Goal: Complete application form

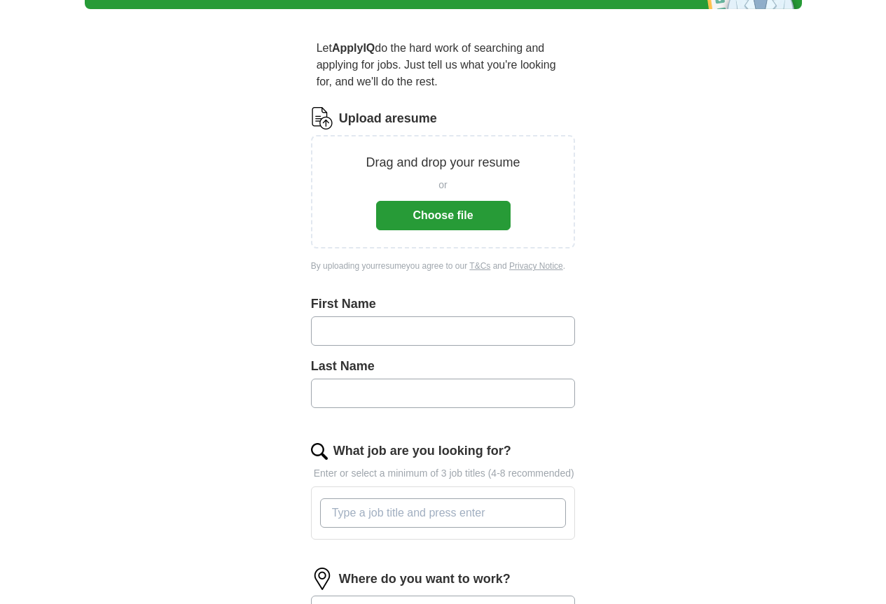
scroll to position [210, 0]
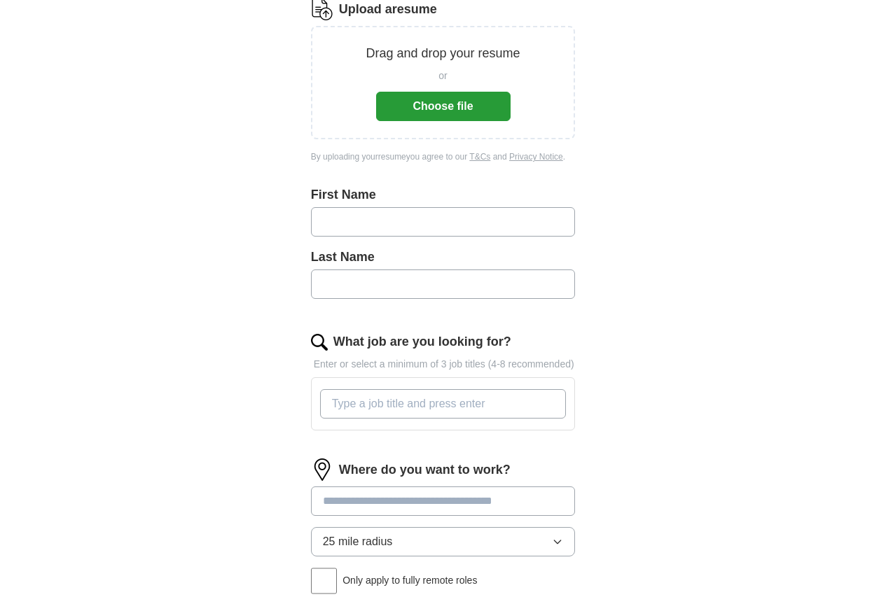
click at [451, 121] on button "Choose file" at bounding box center [443, 106] width 134 height 29
click at [501, 121] on button "Choose file" at bounding box center [443, 106] width 134 height 29
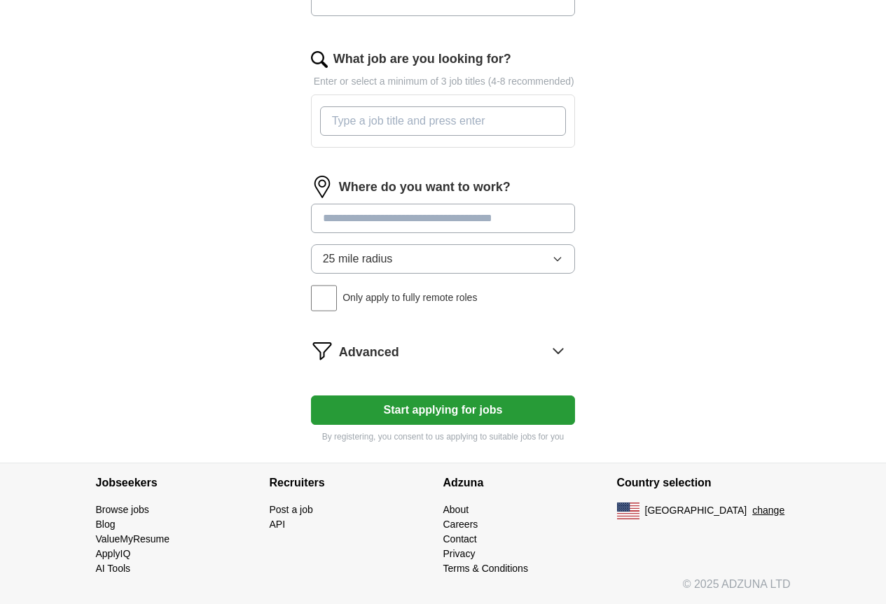
scroll to position [560, 0]
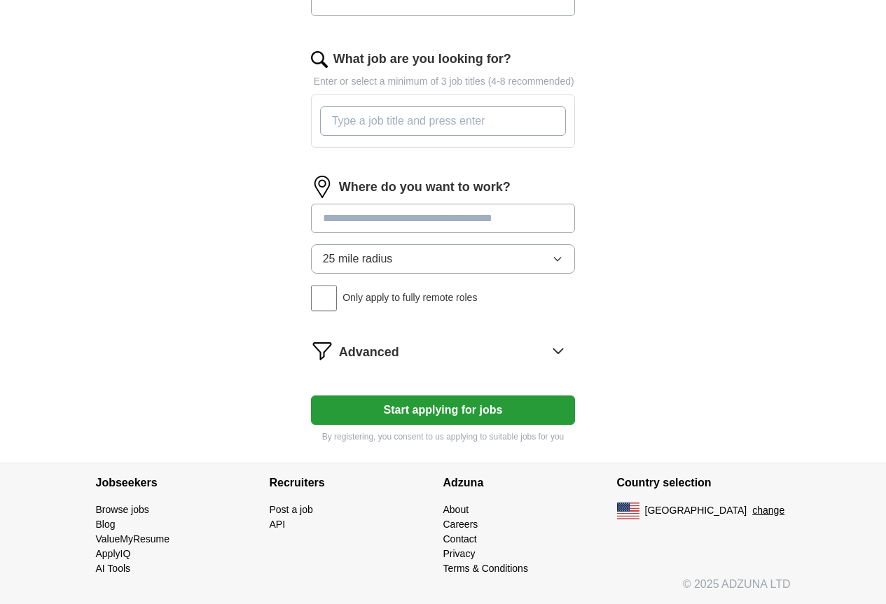
type input "******"
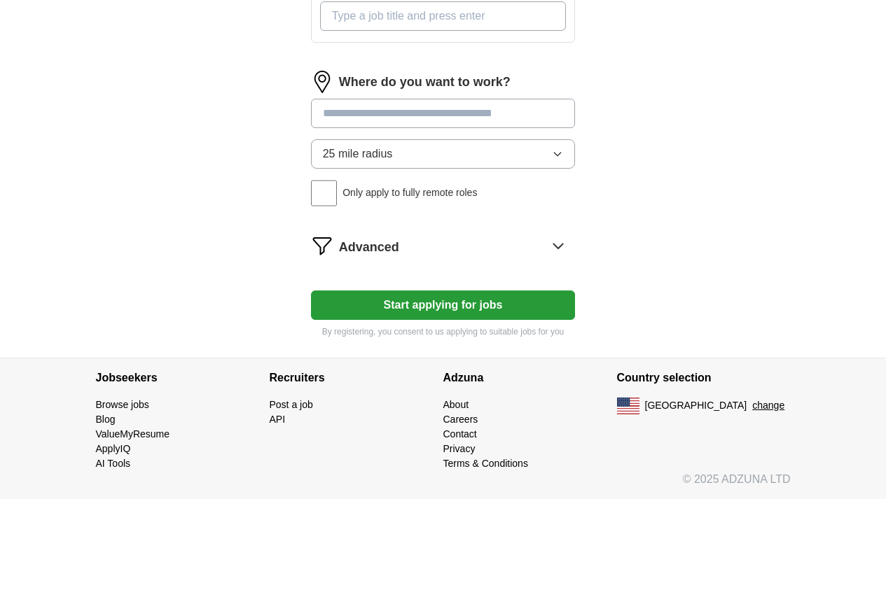
scroll to position [1187, 0]
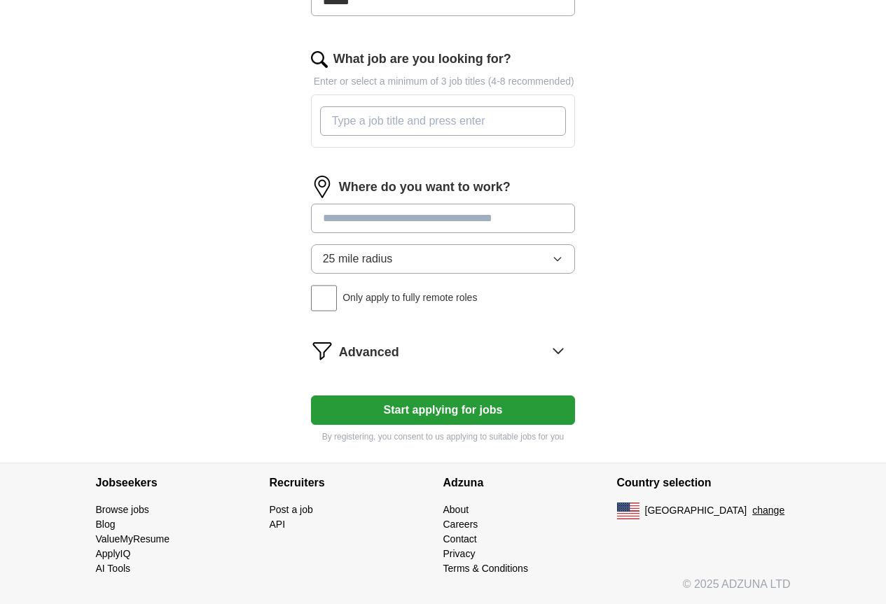
type input "******"
click at [506, 233] on input at bounding box center [443, 218] width 265 height 29
type input "**********"
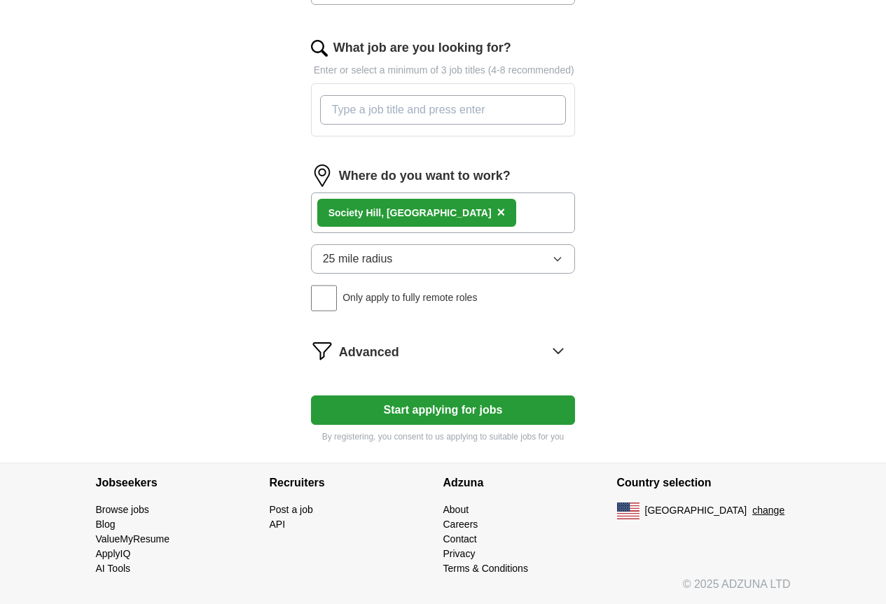
scroll to position [1327, 0]
click at [520, 362] on div "Advanced" at bounding box center [457, 351] width 237 height 22
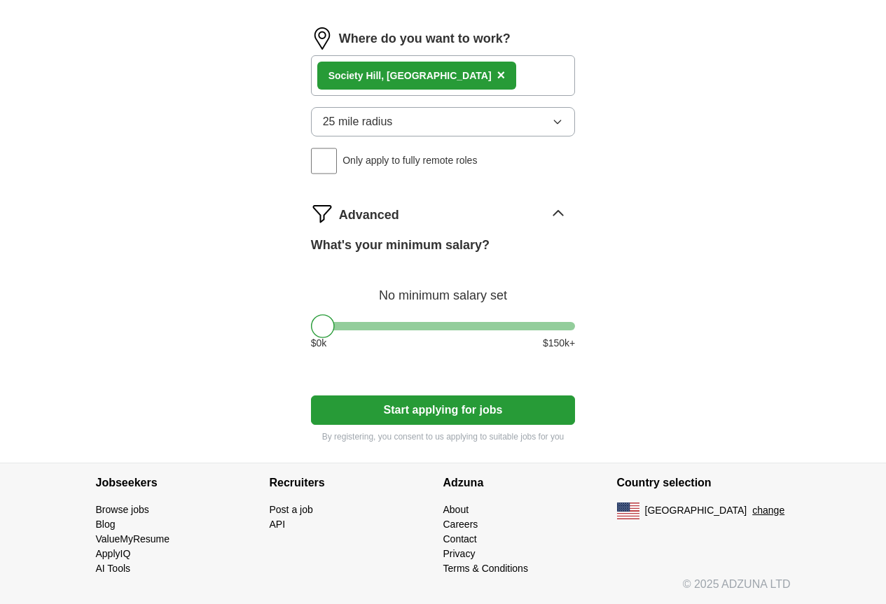
scroll to position [1677, 0]
click at [421, 336] on div "What's your minimum salary? No minimum salary set $ 0 k $ 150 k+" at bounding box center [443, 299] width 265 height 126
click at [425, 328] on div at bounding box center [443, 326] width 265 height 8
click at [381, 317] on div "What's your minimum salary? At least $ 81k per year $ 0 k $ 150 k+" at bounding box center [443, 299] width 265 height 126
click at [374, 335] on div "What's your minimum salary? At least $ 81k per year $ 0 k $ 150 k+" at bounding box center [443, 299] width 265 height 126
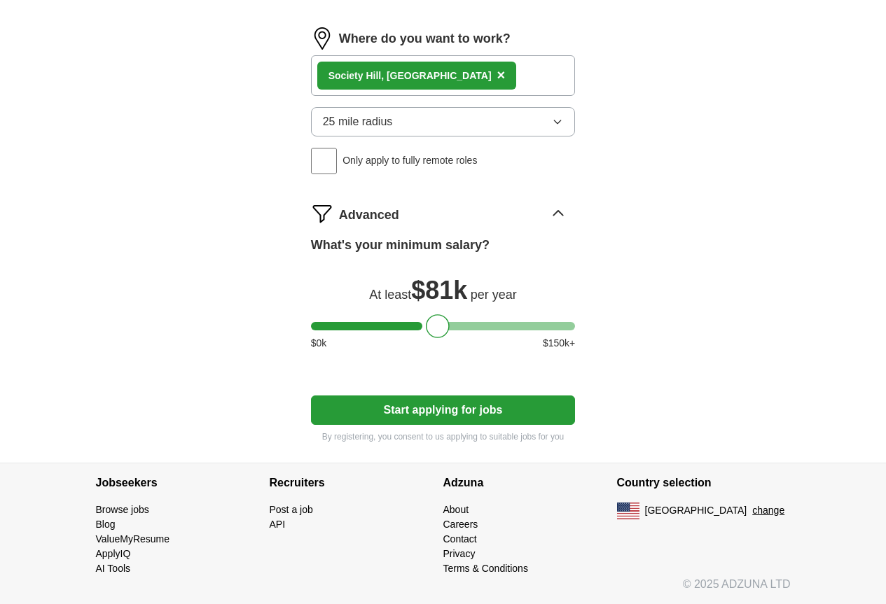
click at [347, 322] on div at bounding box center [443, 326] width 265 height 8
type input "E"
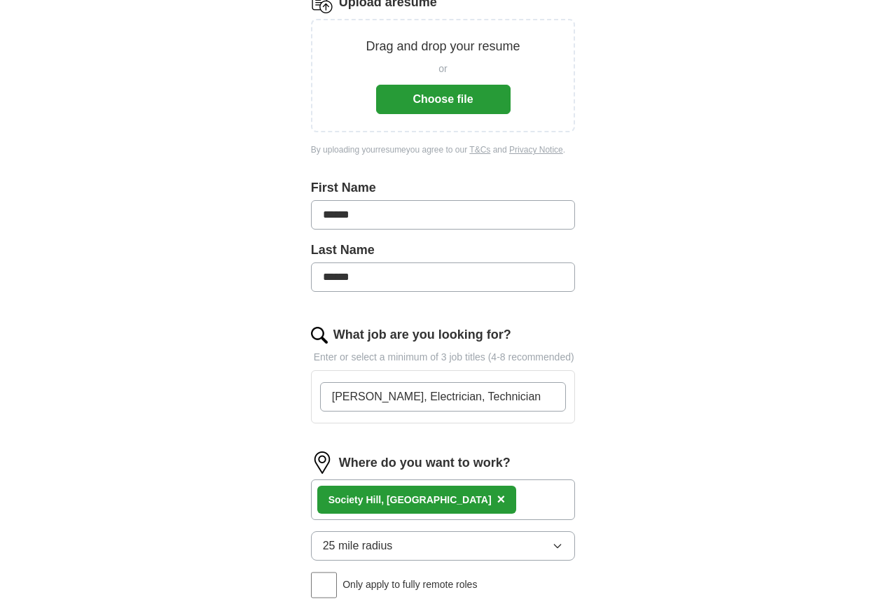
scroll to position [206, 0]
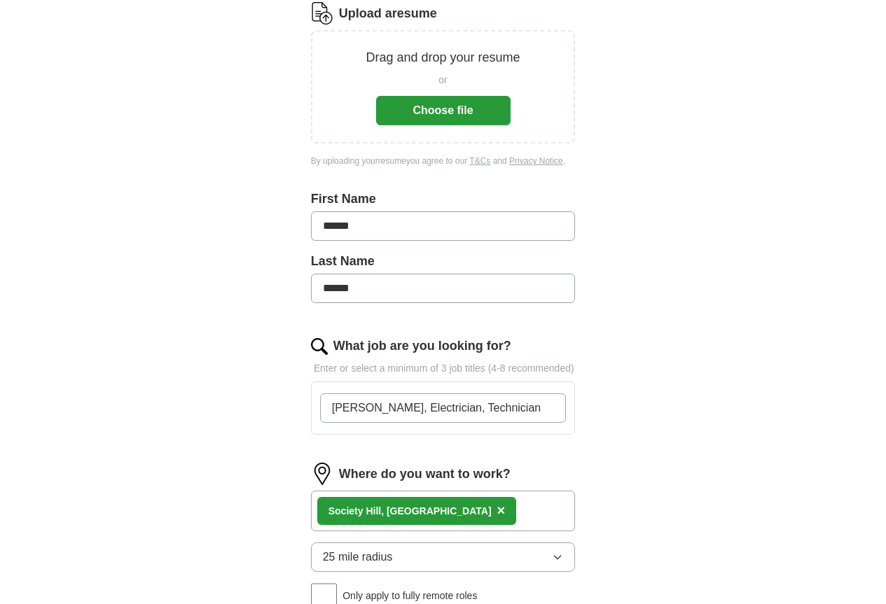
type input "[PERSON_NAME], Electrician, Technician"
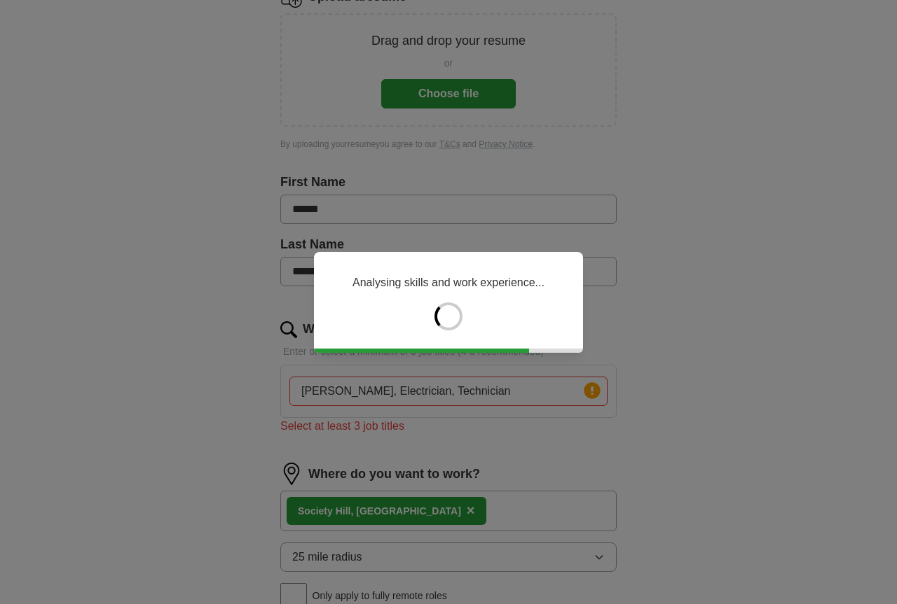
click at [205, 116] on div "Analysing skills and work experience..." at bounding box center [448, 302] width 897 height 604
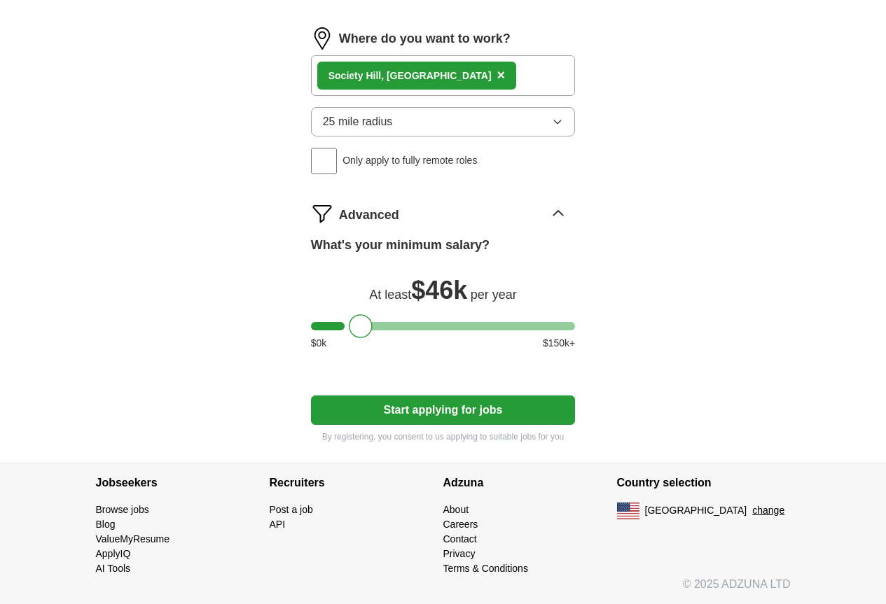
scroll to position [1116, 0]
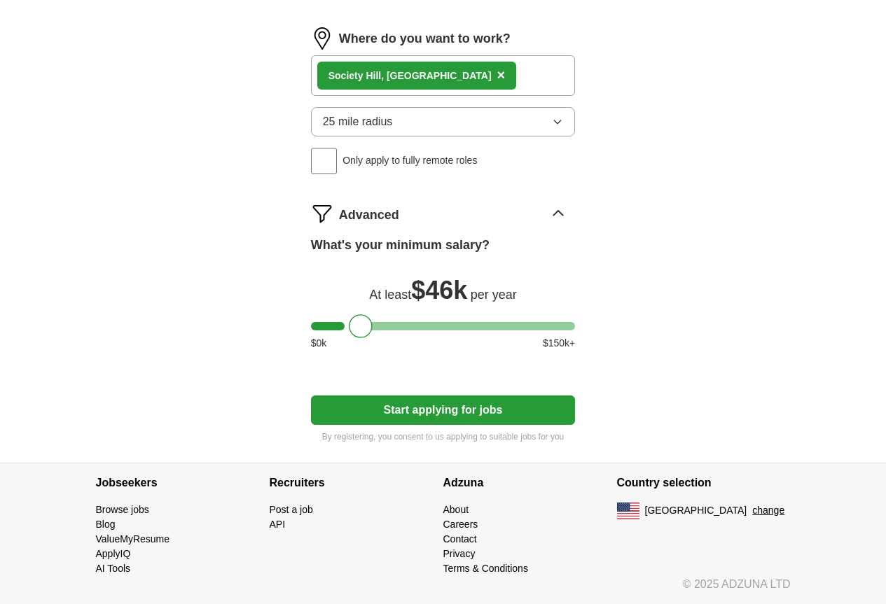
click at [495, 396] on button "Start applying for jobs" at bounding box center [443, 410] width 265 height 29
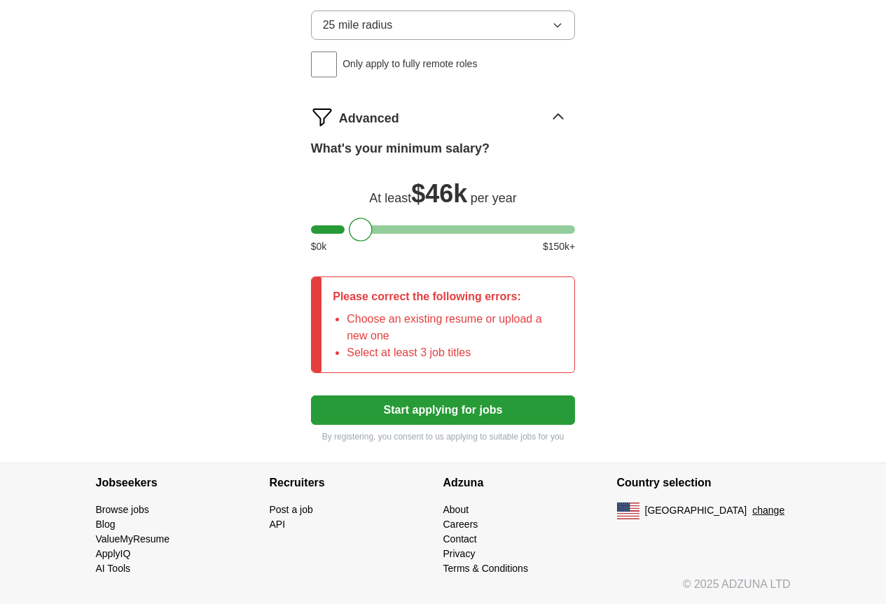
scroll to position [1288, 0]
drag, startPoint x: 555, startPoint y: 203, endPoint x: 555, endPoint y: 193, distance: 9.8
click at [0, 0] on span "×" at bounding box center [0, 0] width 0 height 0
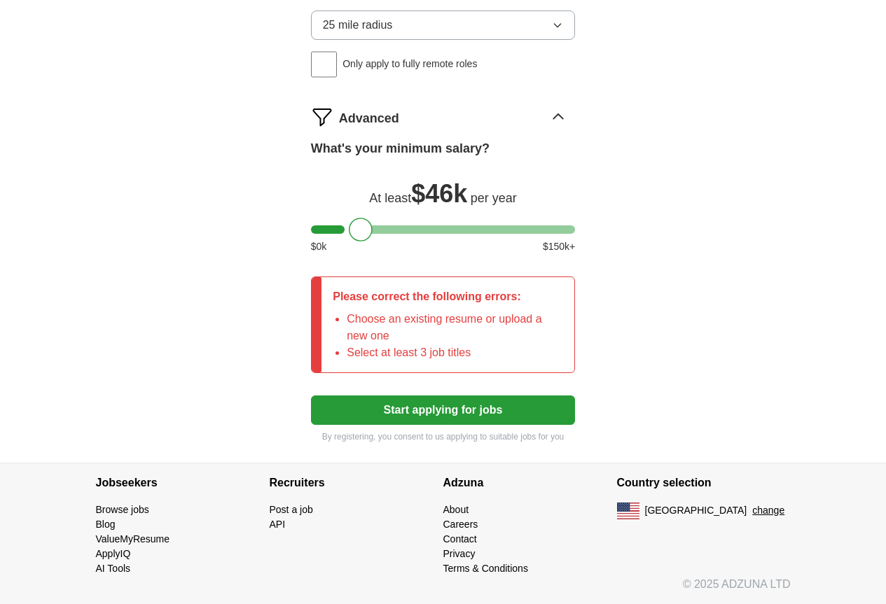
type input "millwright"
type input "electrician"
type input "technician"
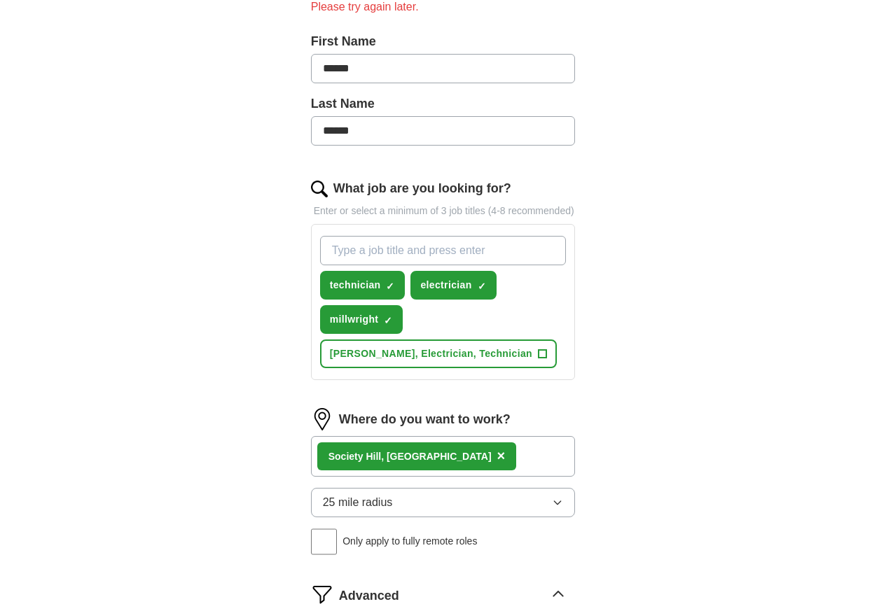
scroll to position [378, 0]
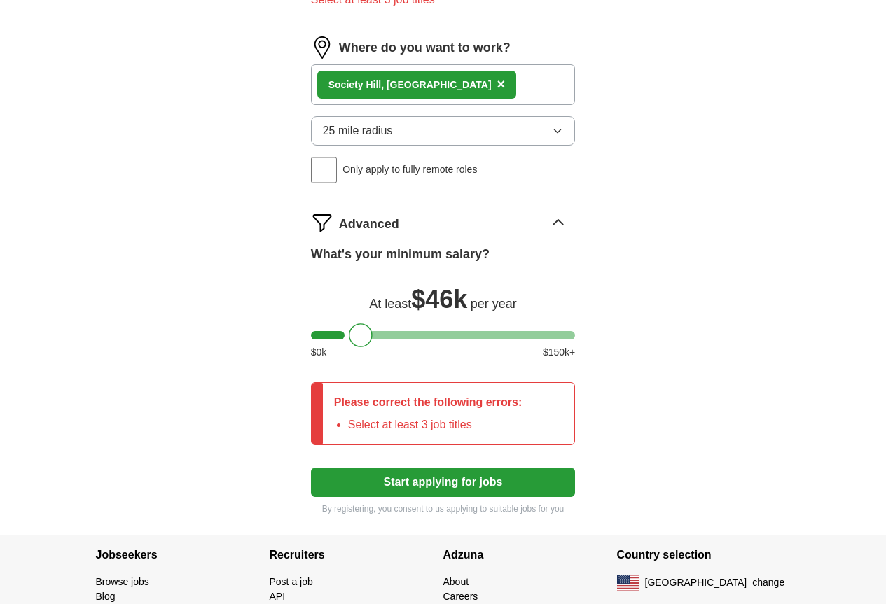
scroll to position [868, 0]
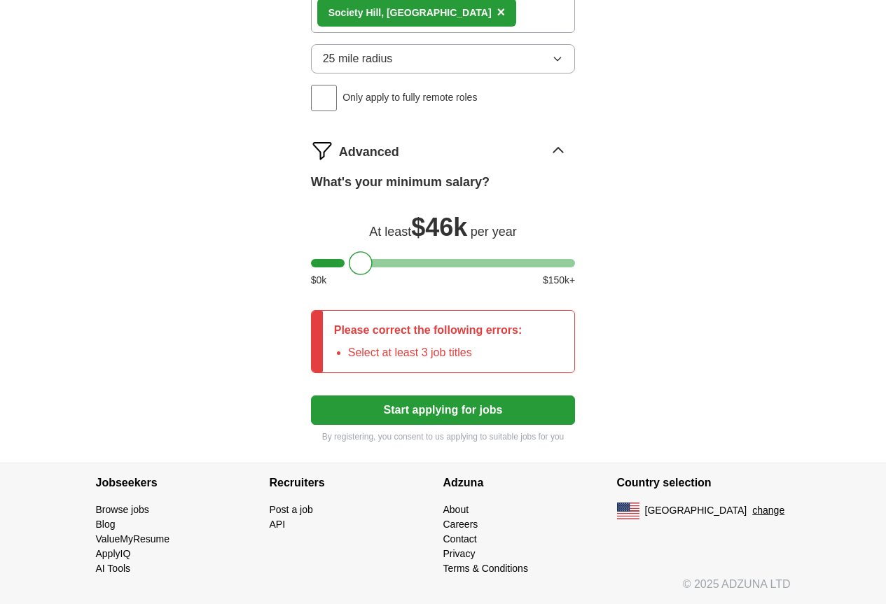
scroll to position [1078, 0]
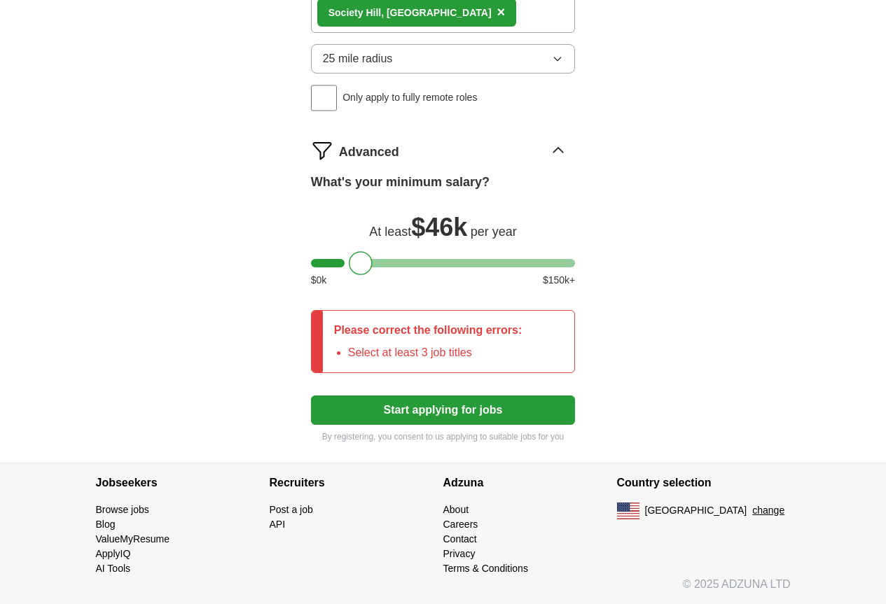
scroll to position [1358, 0]
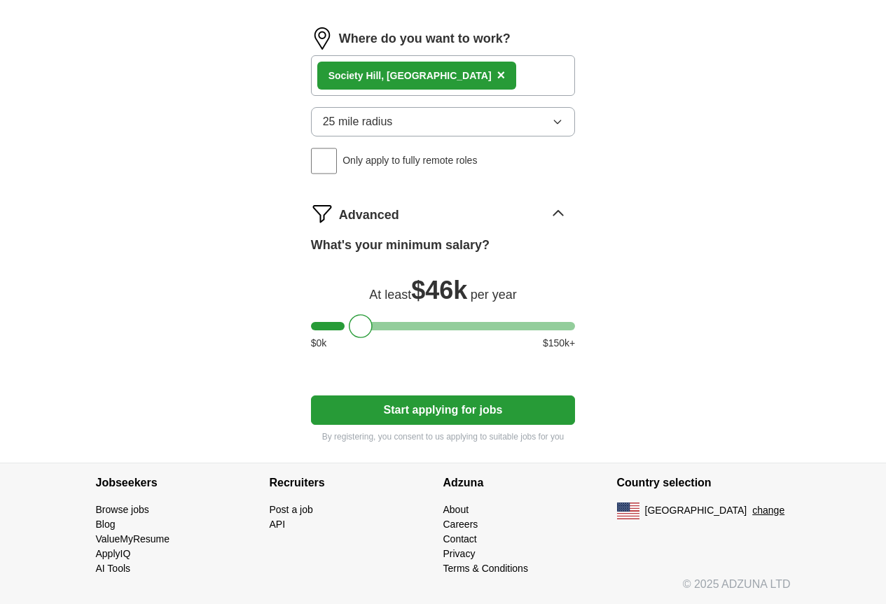
click at [534, 425] on button "Start applying for jobs" at bounding box center [443, 410] width 265 height 29
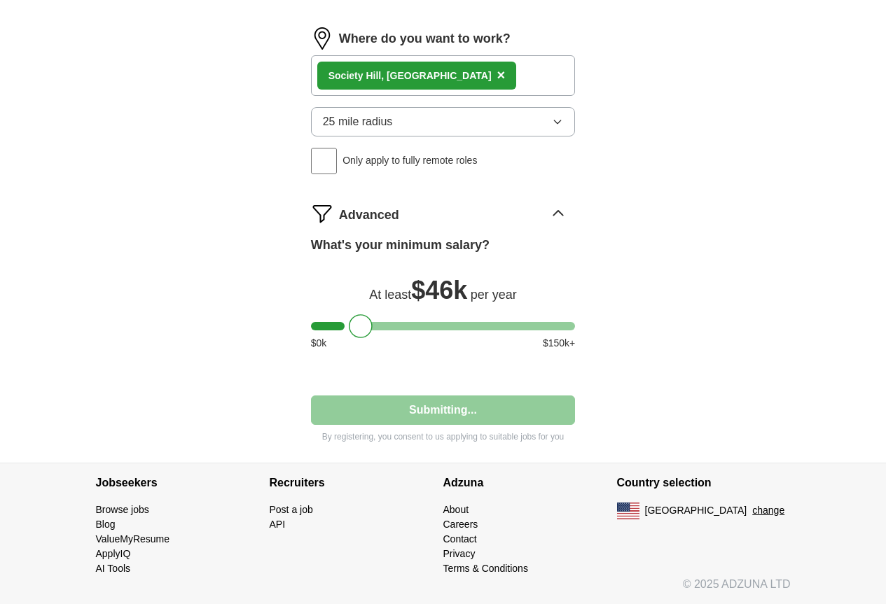
select select "**"
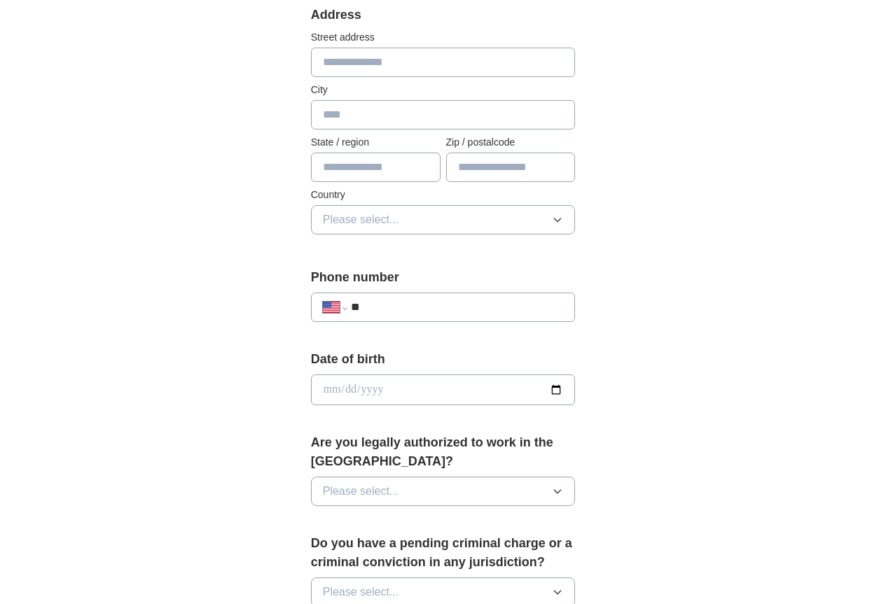
scroll to position [350, 0]
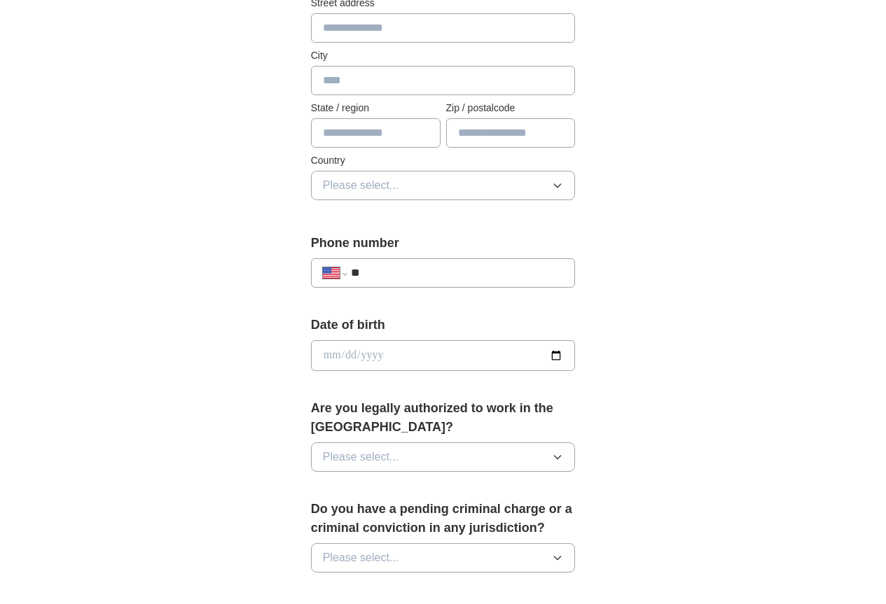
click at [544, 43] on input "text" at bounding box center [443, 27] width 265 height 29
type input "**********"
type input "**"
type input "*****"
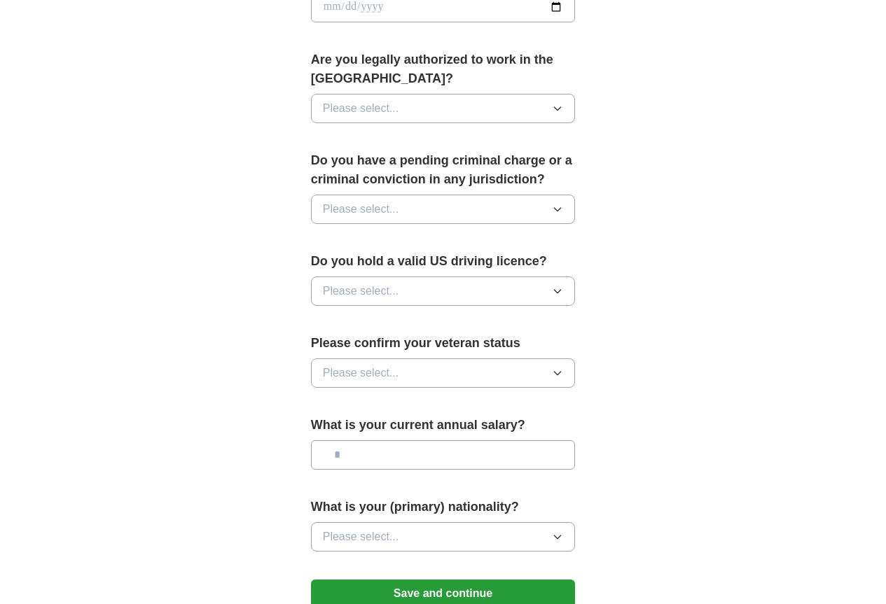
scroll to position [700, 0]
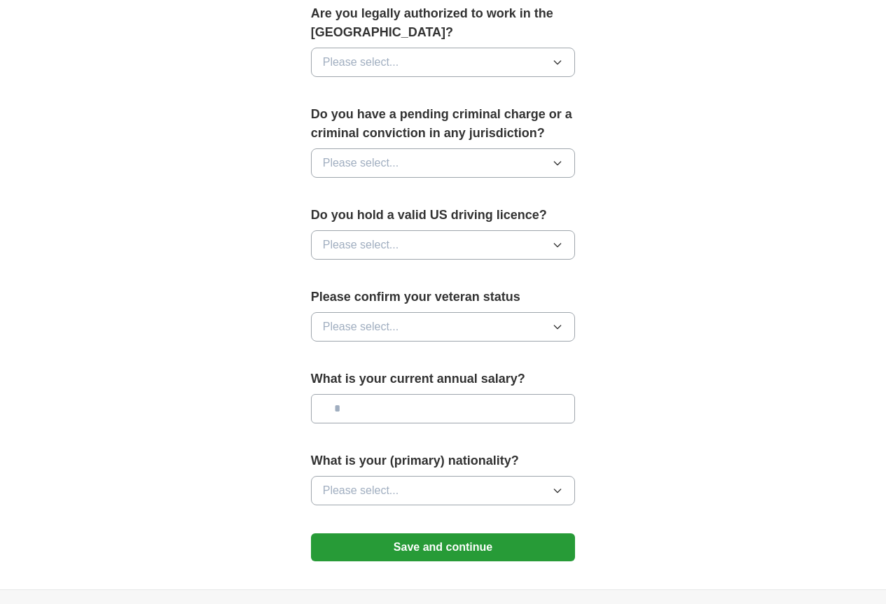
scroll to position [770, 0]
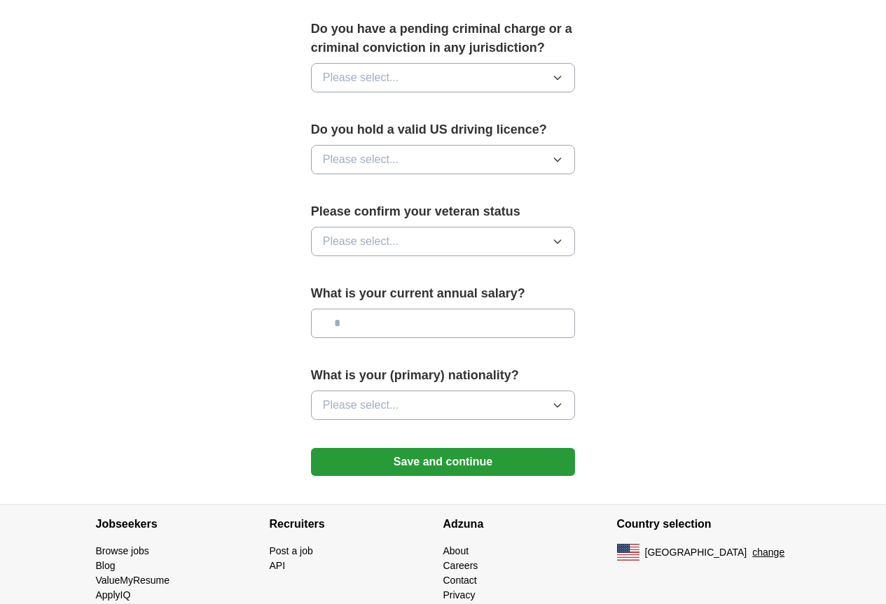
scroll to position [911, 0]
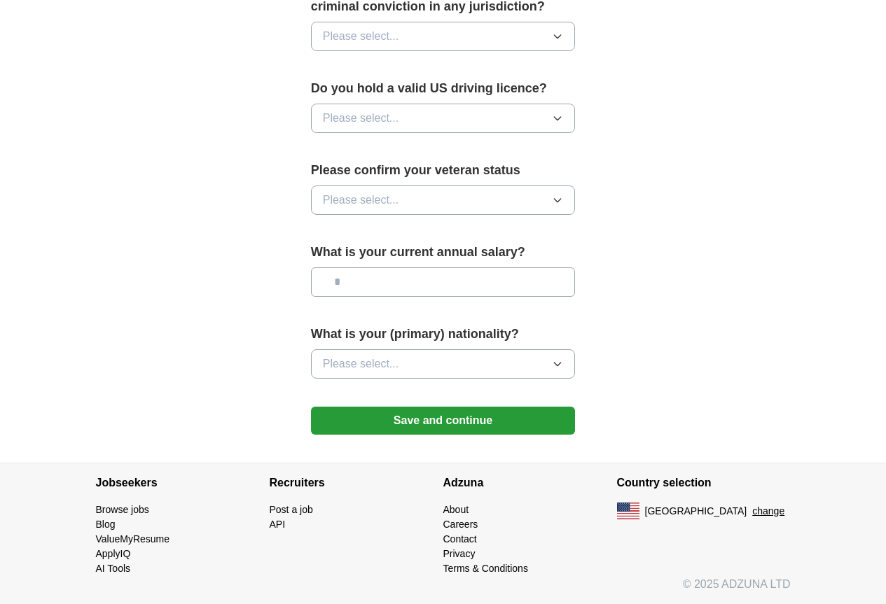
type input "**********"
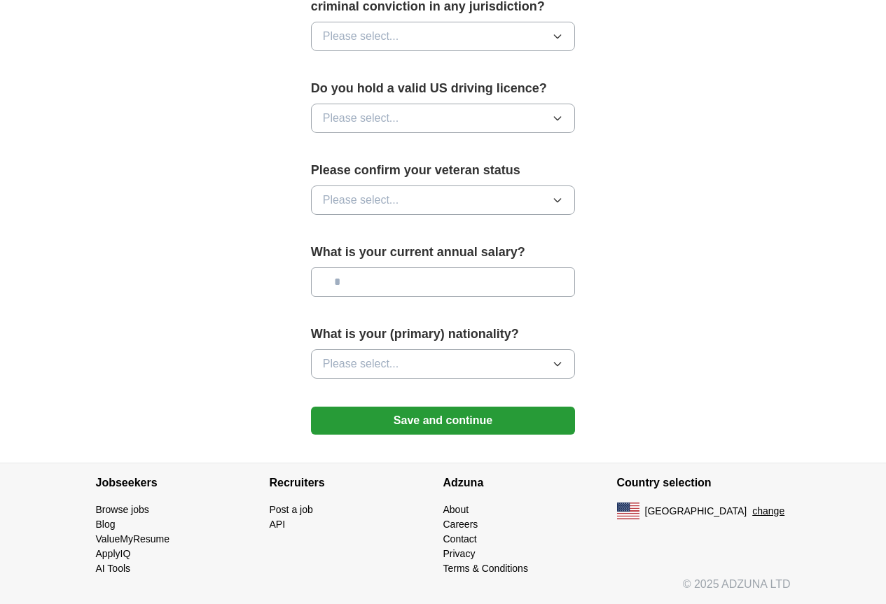
click at [563, 42] on icon "button" at bounding box center [557, 36] width 11 height 11
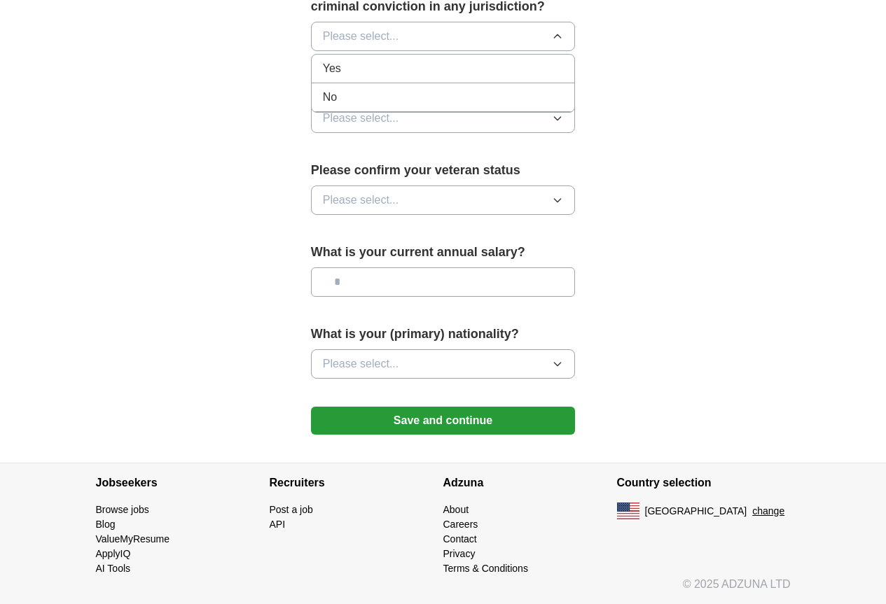
click at [564, 106] on div "No" at bounding box center [443, 97] width 241 height 17
click at [561, 124] on icon "button" at bounding box center [557, 118] width 11 height 11
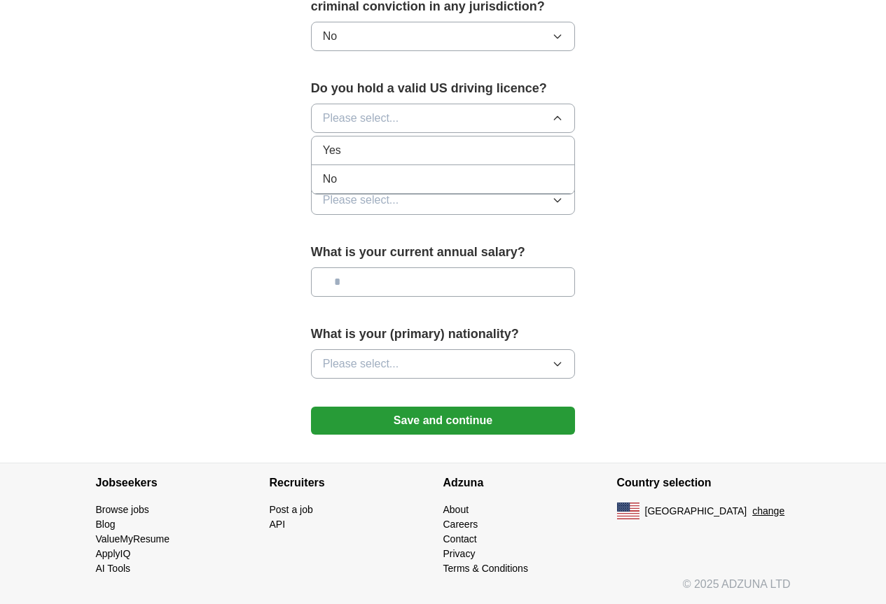
click at [518, 159] on div "Yes" at bounding box center [443, 150] width 241 height 17
click at [527, 215] on button "Please select..." at bounding box center [443, 200] width 265 height 29
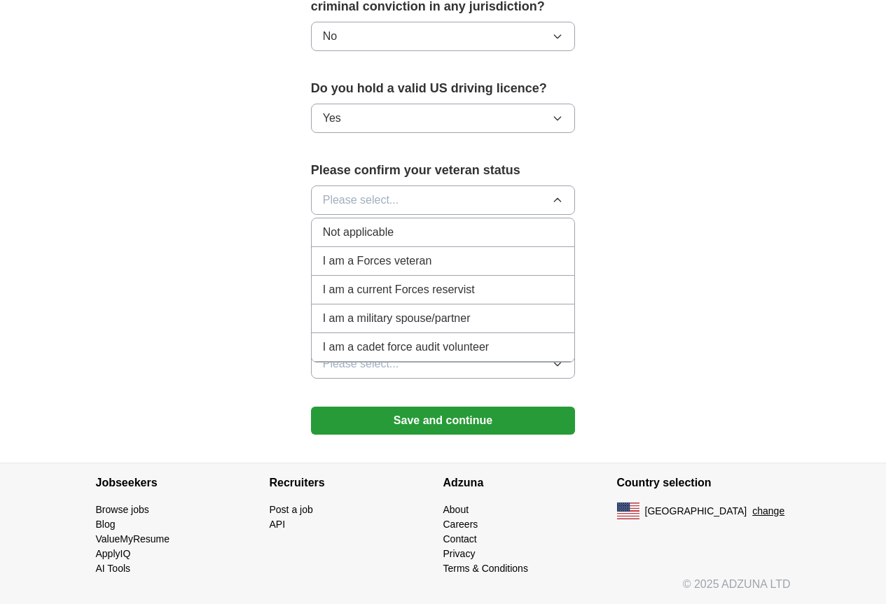
scroll to position [0, 0]
click at [473, 241] on div "Not applicable" at bounding box center [443, 232] width 241 height 17
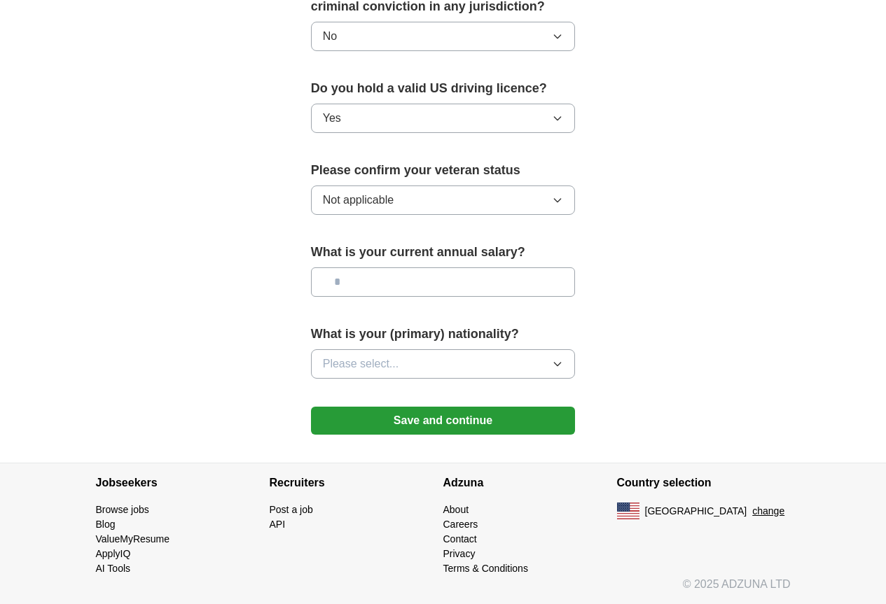
click at [488, 297] on input "text" at bounding box center [443, 282] width 265 height 29
type input "**"
click at [497, 379] on button "Please select..." at bounding box center [443, 364] width 265 height 29
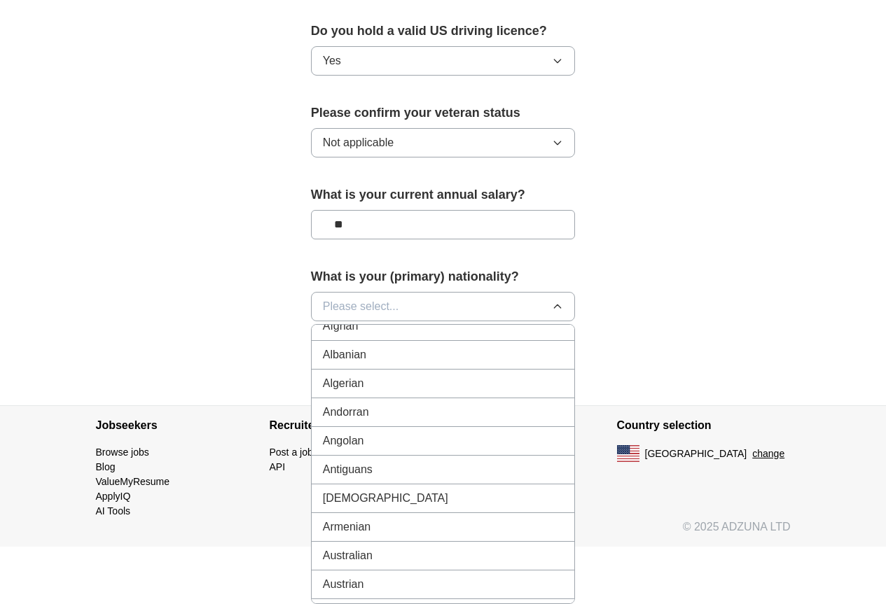
scroll to position [0, 0]
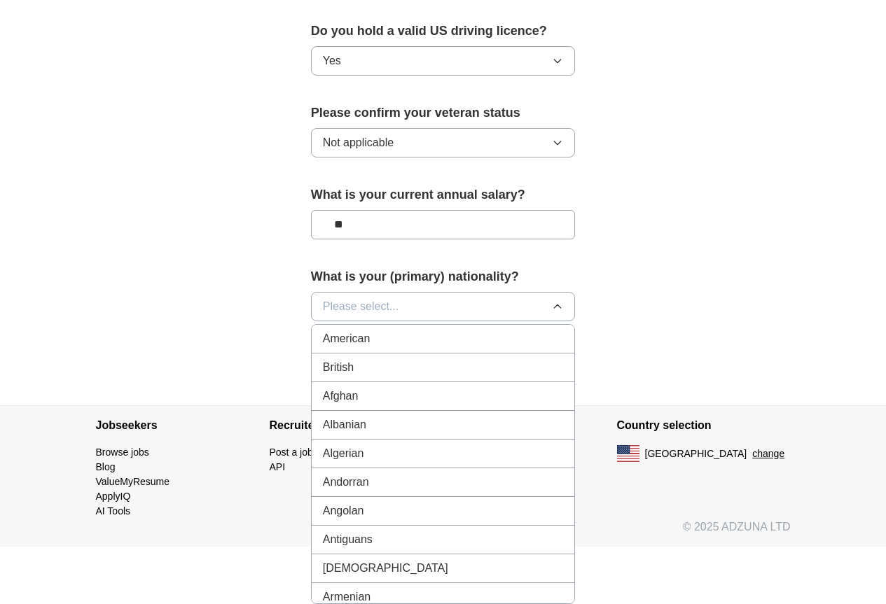
click at [456, 325] on li "American" at bounding box center [443, 339] width 263 height 29
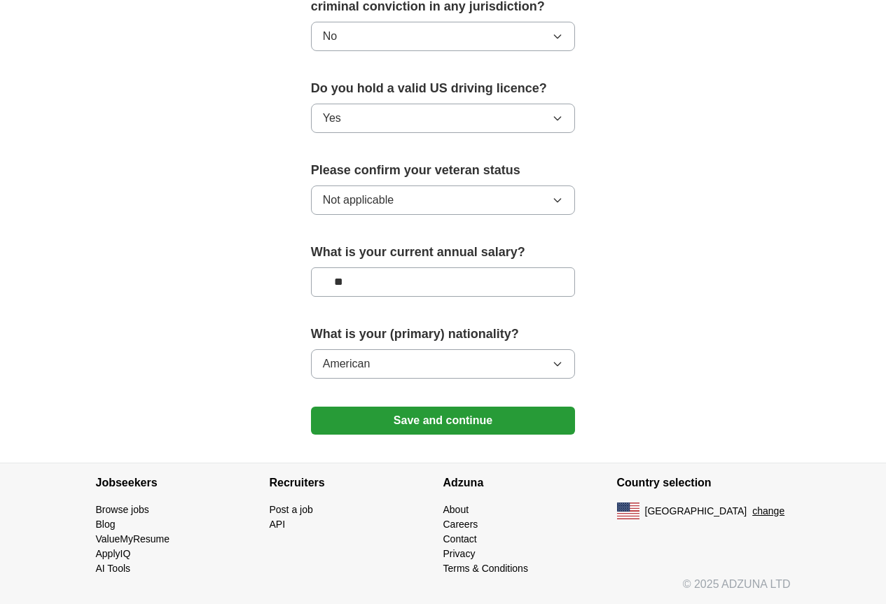
click at [529, 407] on button "Save and continue" at bounding box center [443, 421] width 265 height 28
